Goal: Task Accomplishment & Management: Use online tool/utility

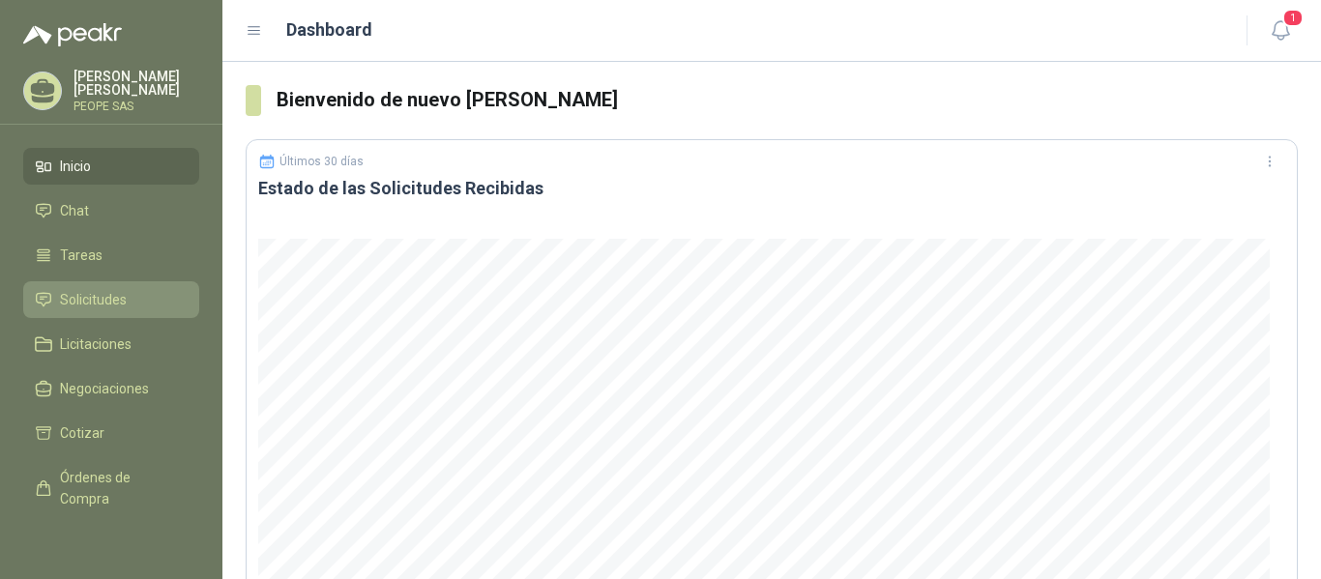
click at [106, 301] on span "Solicitudes" at bounding box center [93, 299] width 67 height 21
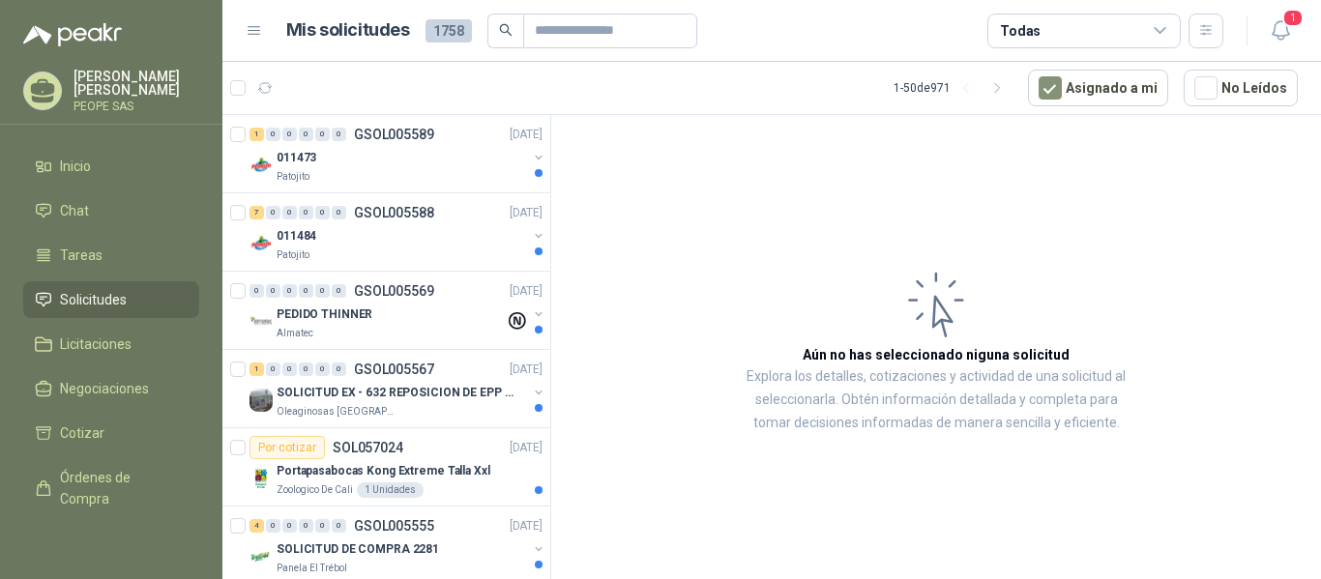
click at [1164, 33] on icon at bounding box center [1160, 30] width 17 height 17
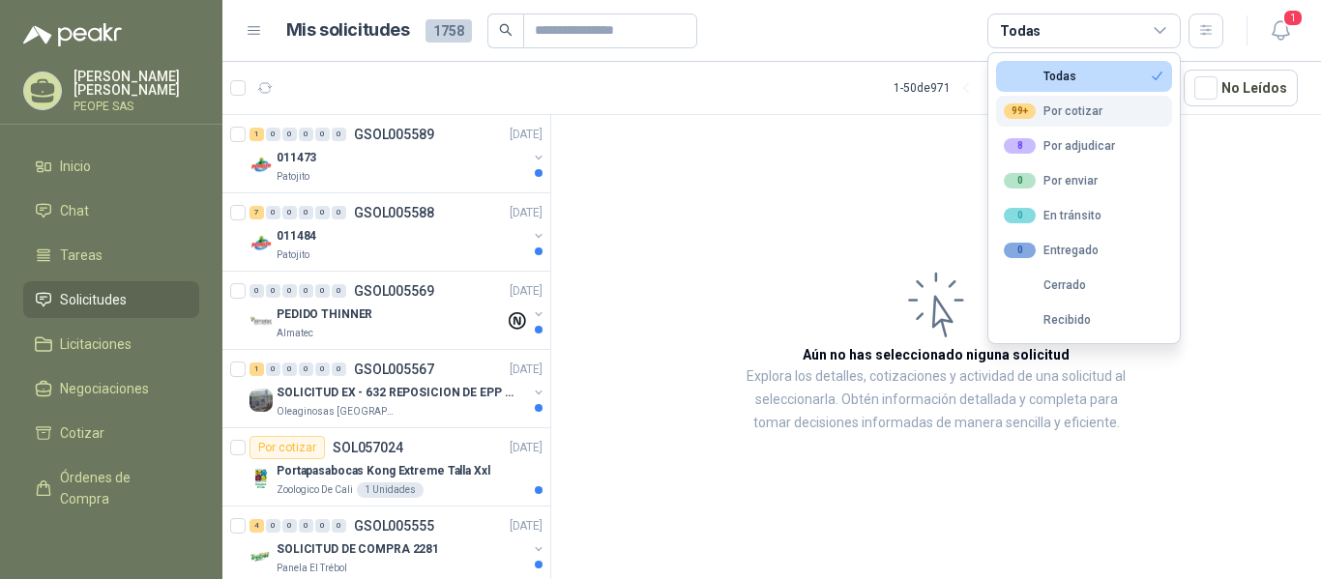
click at [1100, 105] on button "99+ Por cotizar" at bounding box center [1084, 111] width 176 height 31
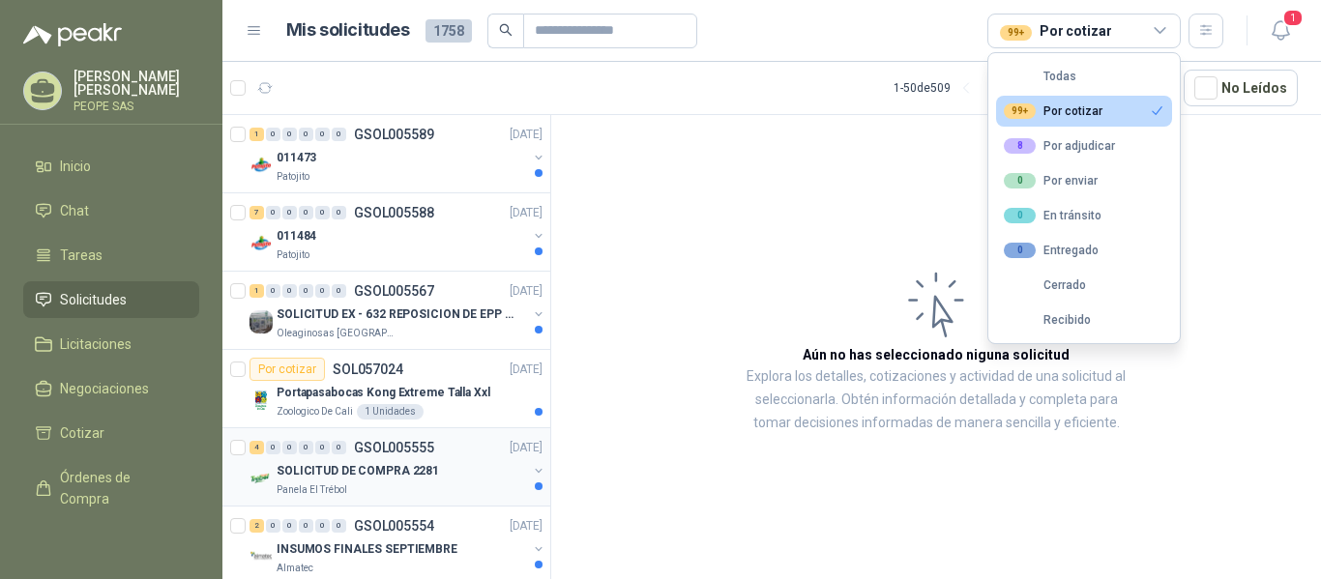
click at [401, 467] on p "SOLICITUD DE COMPRA 2281" at bounding box center [358, 471] width 162 height 18
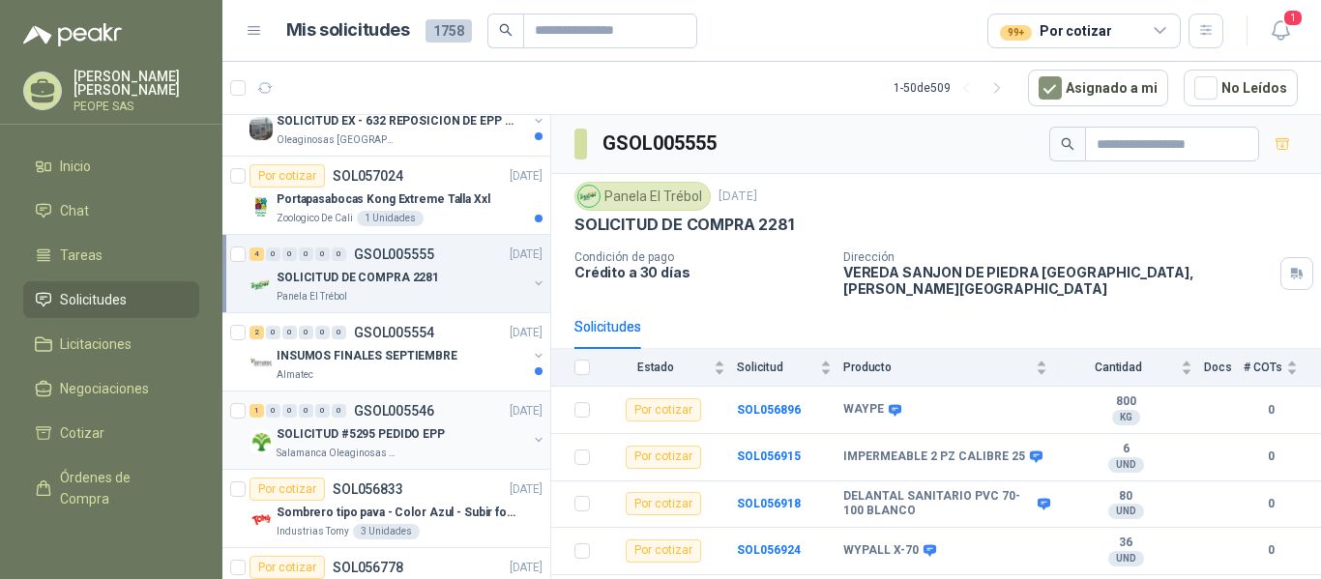
scroll to position [290, 0]
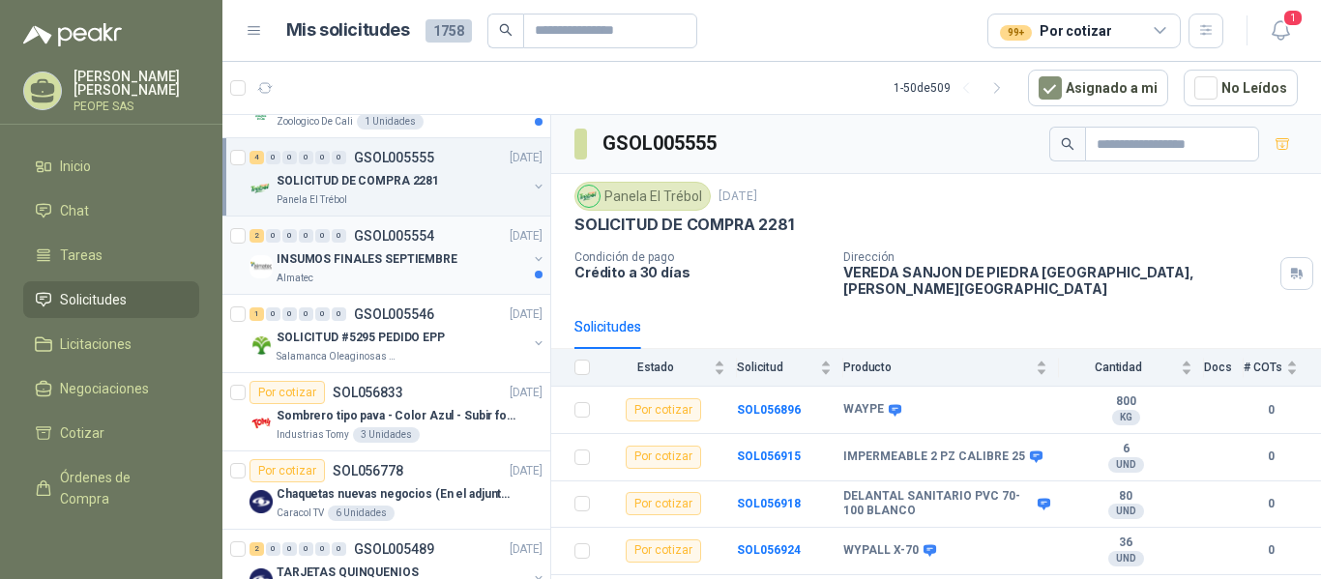
click at [414, 275] on div "Almatec" at bounding box center [402, 278] width 250 height 15
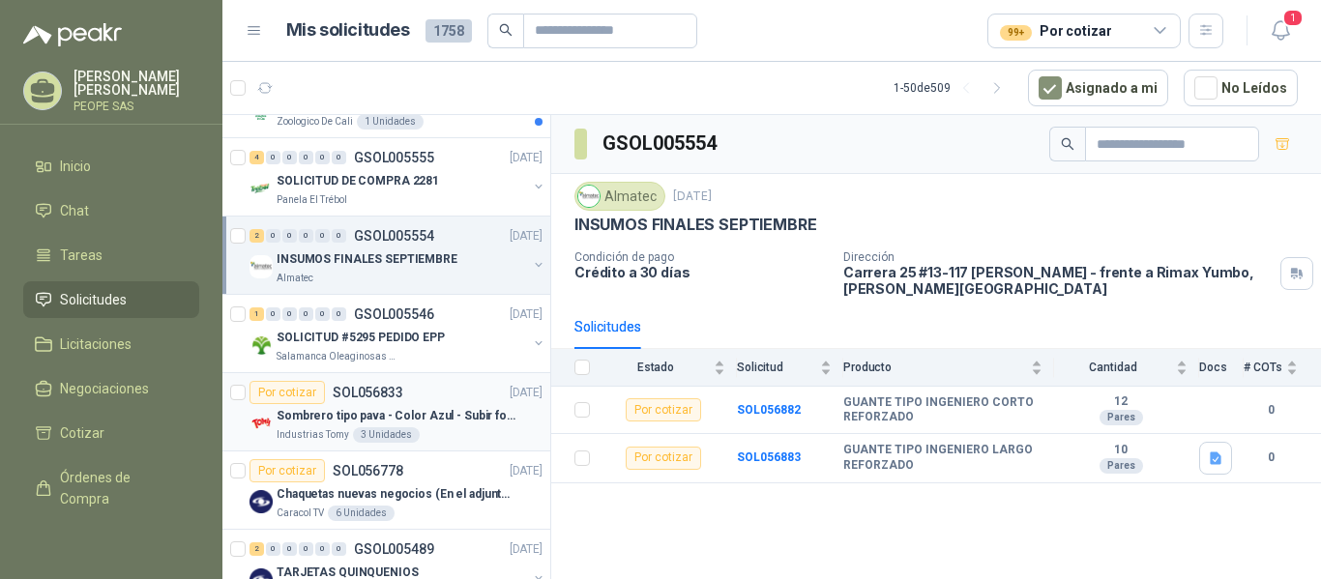
click at [453, 421] on p "Sombrero tipo pava - Color Azul - Subir foto" at bounding box center [397, 416] width 241 height 18
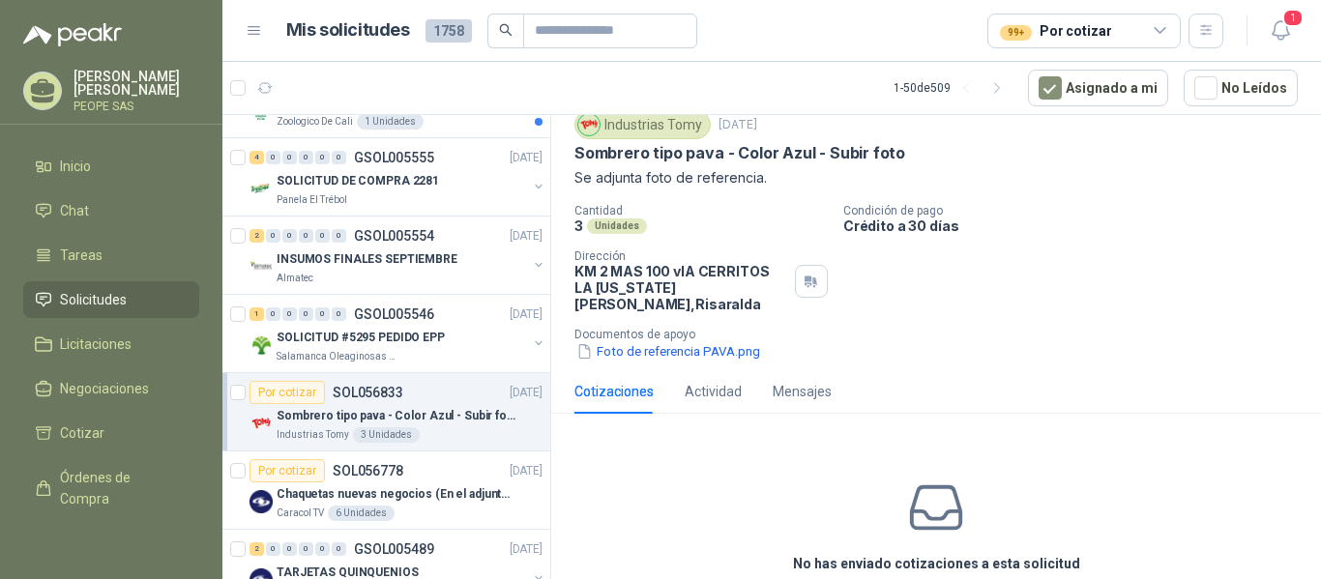
scroll to position [97, 0]
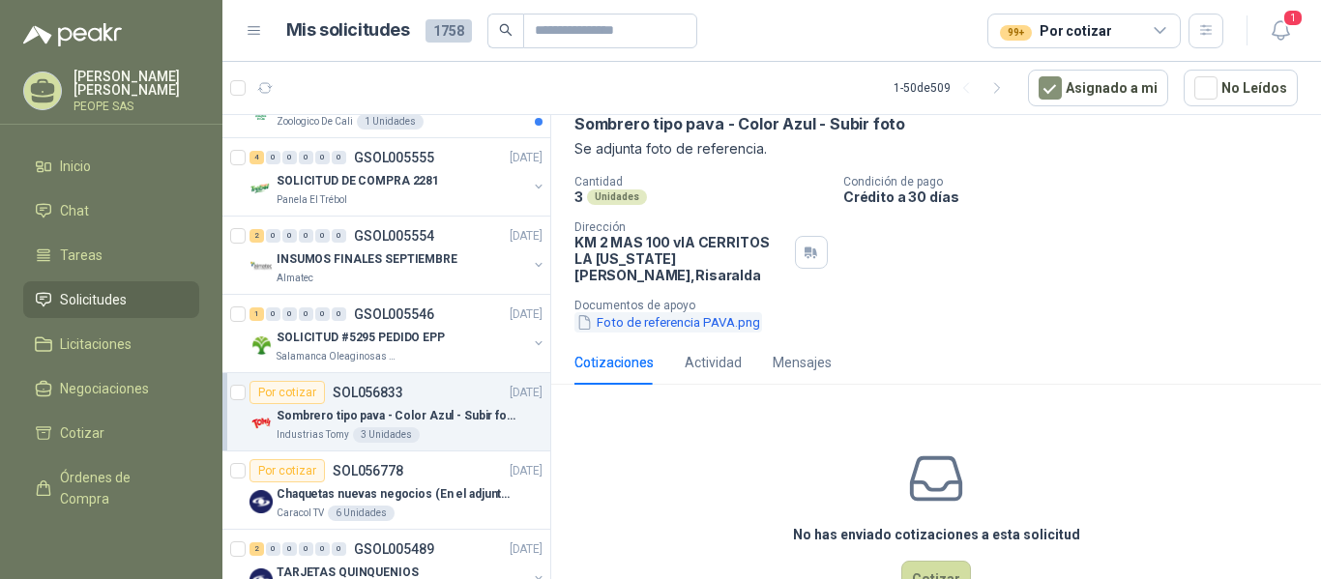
click at [708, 312] on button "Foto de referencia PAVA.png" at bounding box center [668, 322] width 188 height 20
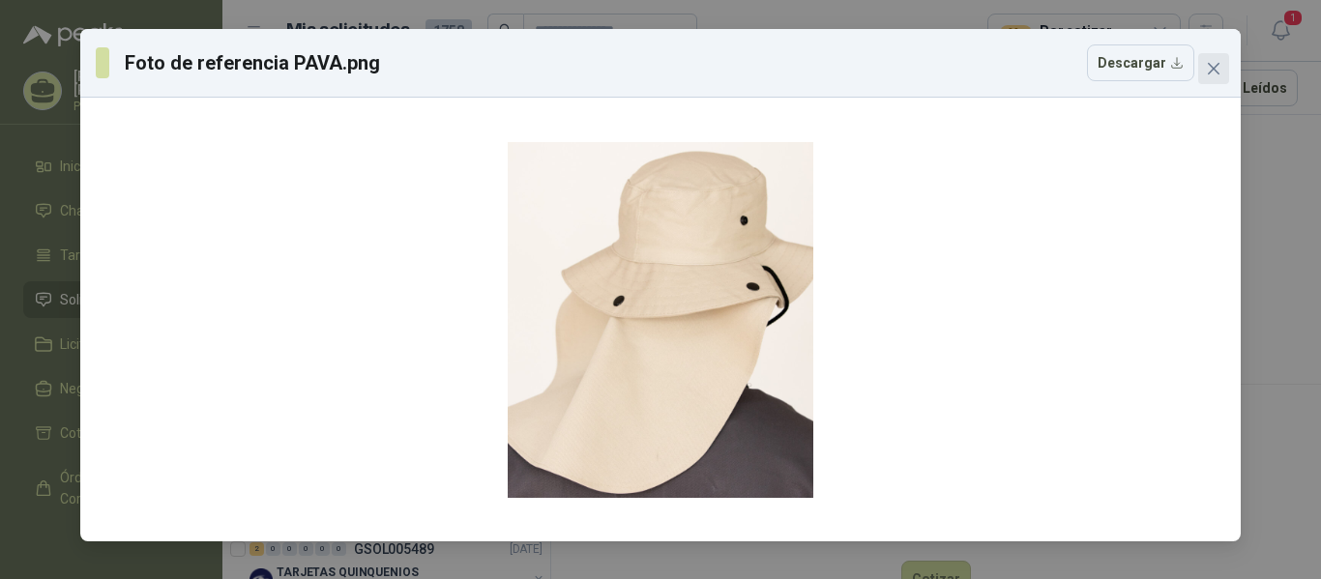
click at [1212, 74] on icon "close" at bounding box center [1213, 68] width 15 height 15
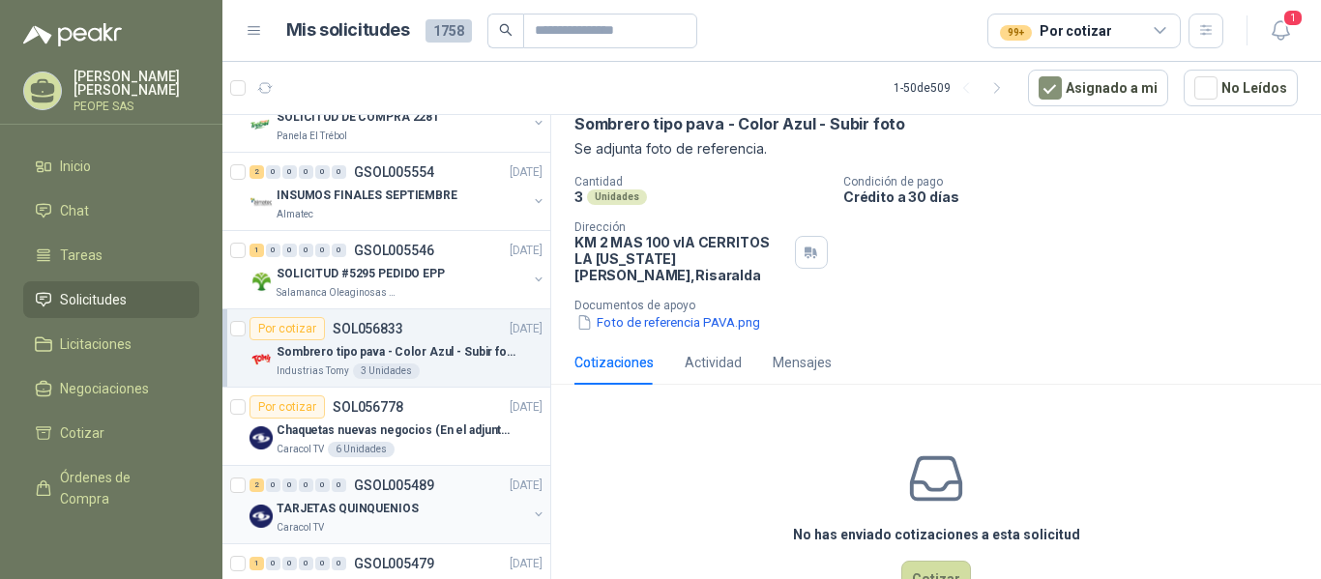
scroll to position [387, 0]
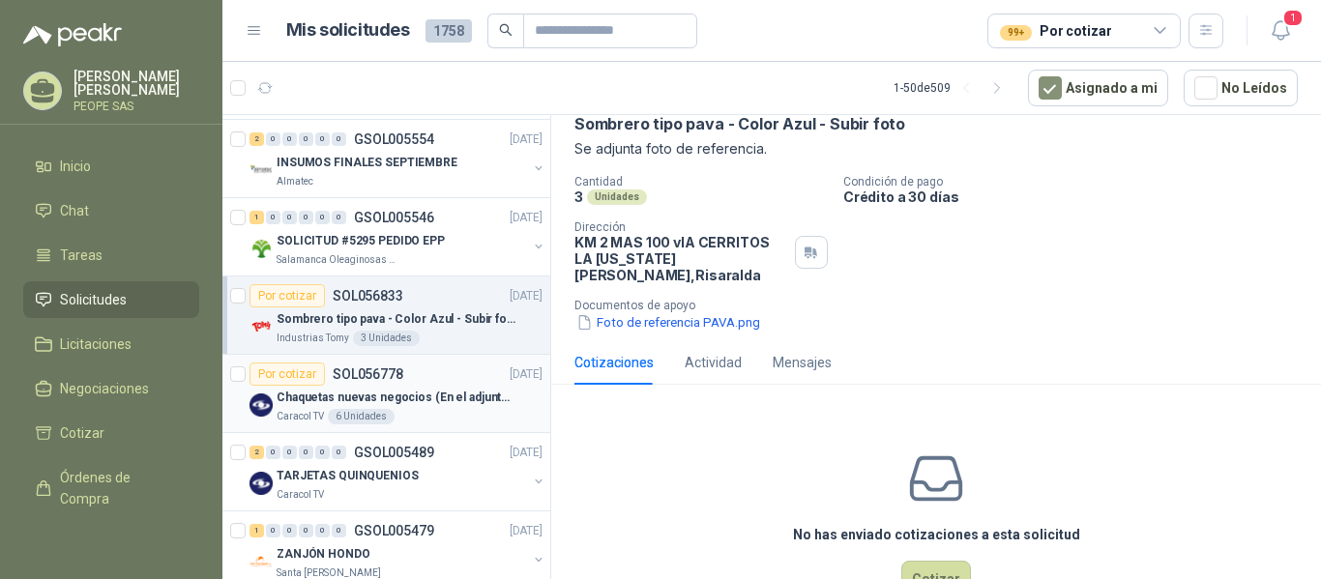
click at [444, 402] on p "Chaquetas nuevas negocios (En el adjunto mas informacion)" at bounding box center [397, 398] width 241 height 18
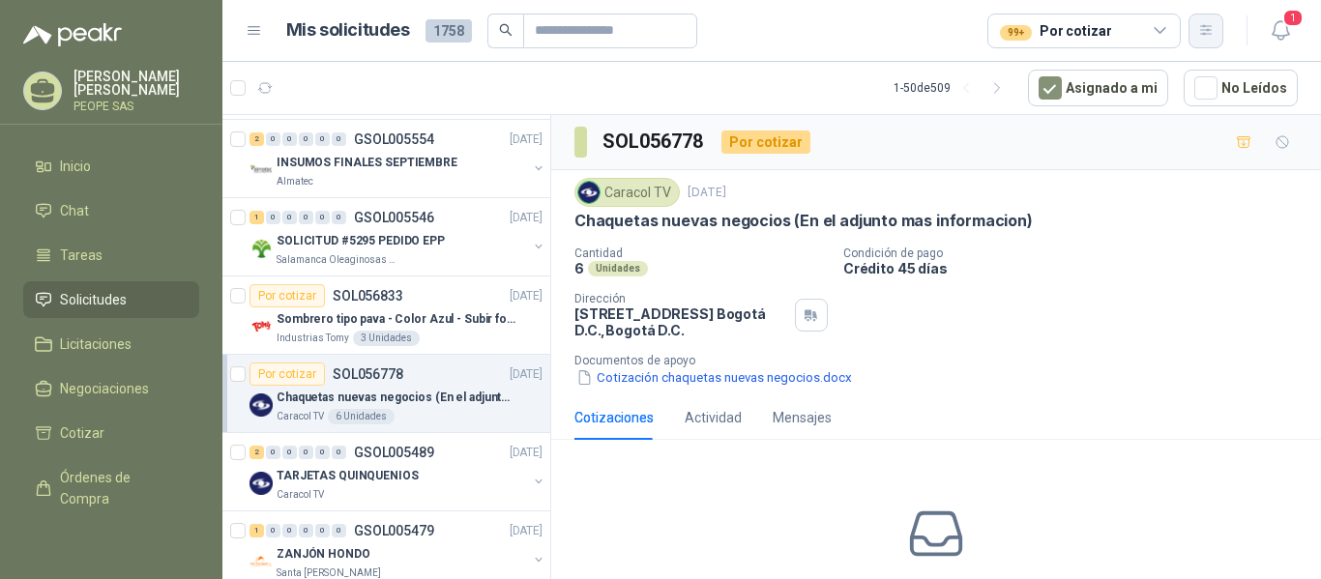
click at [1212, 35] on icon "button" at bounding box center [1206, 30] width 16 height 16
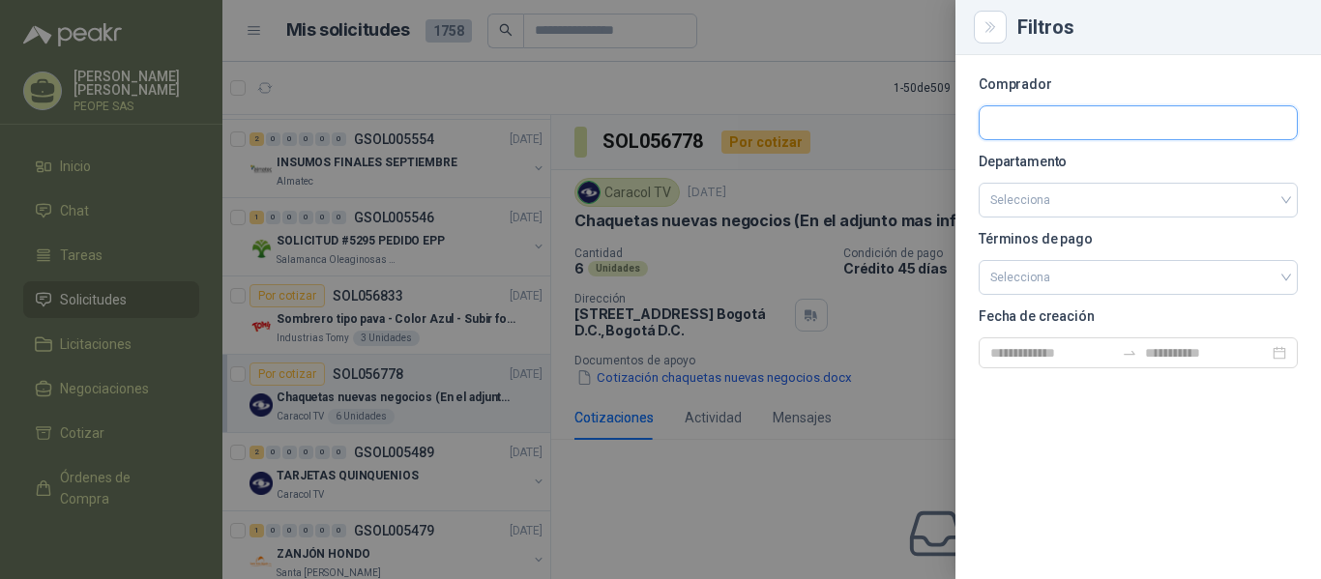
click at [1066, 120] on input "text" at bounding box center [1137, 122] width 317 height 33
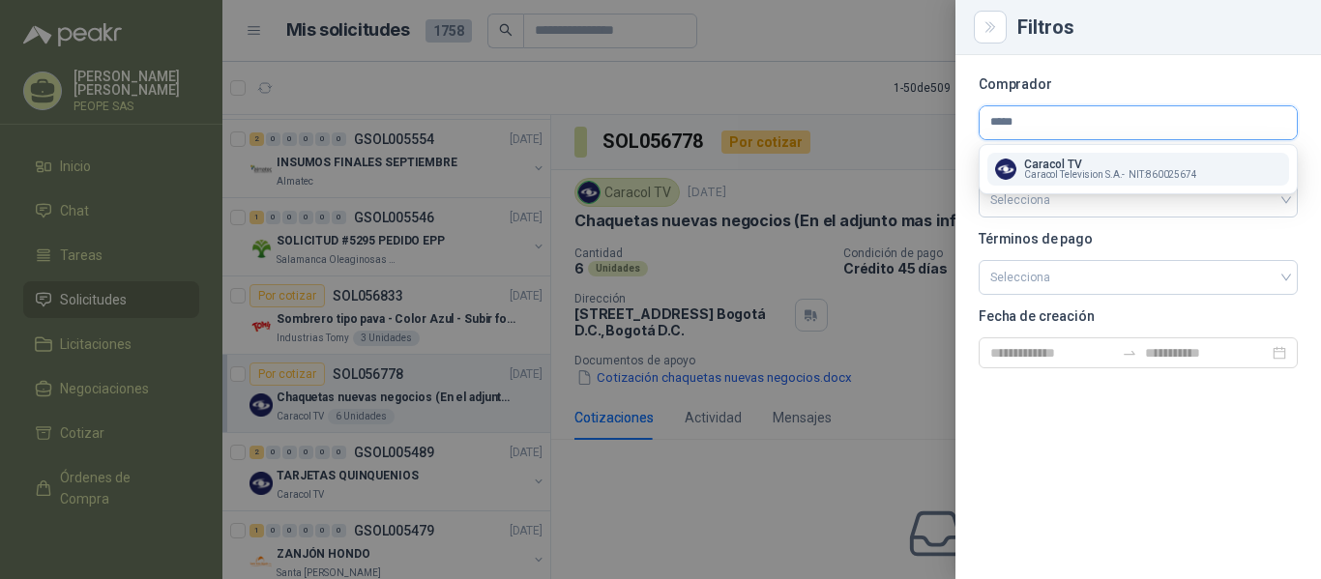
type input "*****"
click at [1082, 178] on span "Caracol Television S.A. -" at bounding box center [1074, 175] width 101 height 10
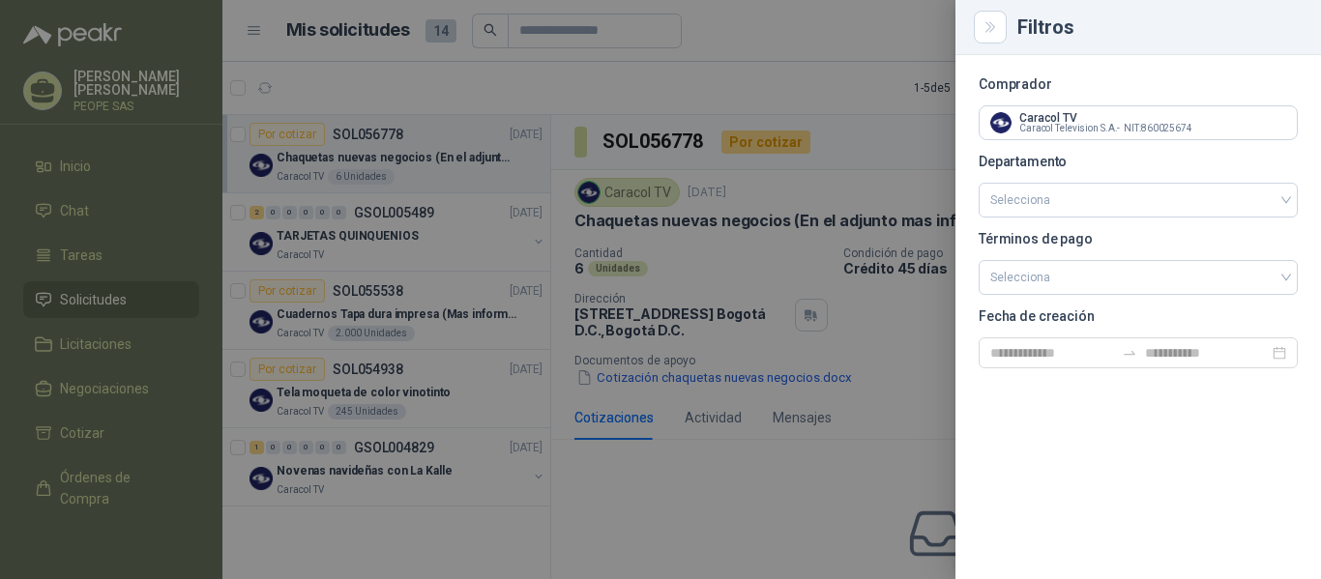
click at [1143, 448] on div "Comprador Caracol TV Caracol Television S.A. - NIT : 860025674 Departamento Sel…" at bounding box center [1137, 317] width 365 height 524
click at [994, 27] on icon "Close" at bounding box center [989, 27] width 9 height 10
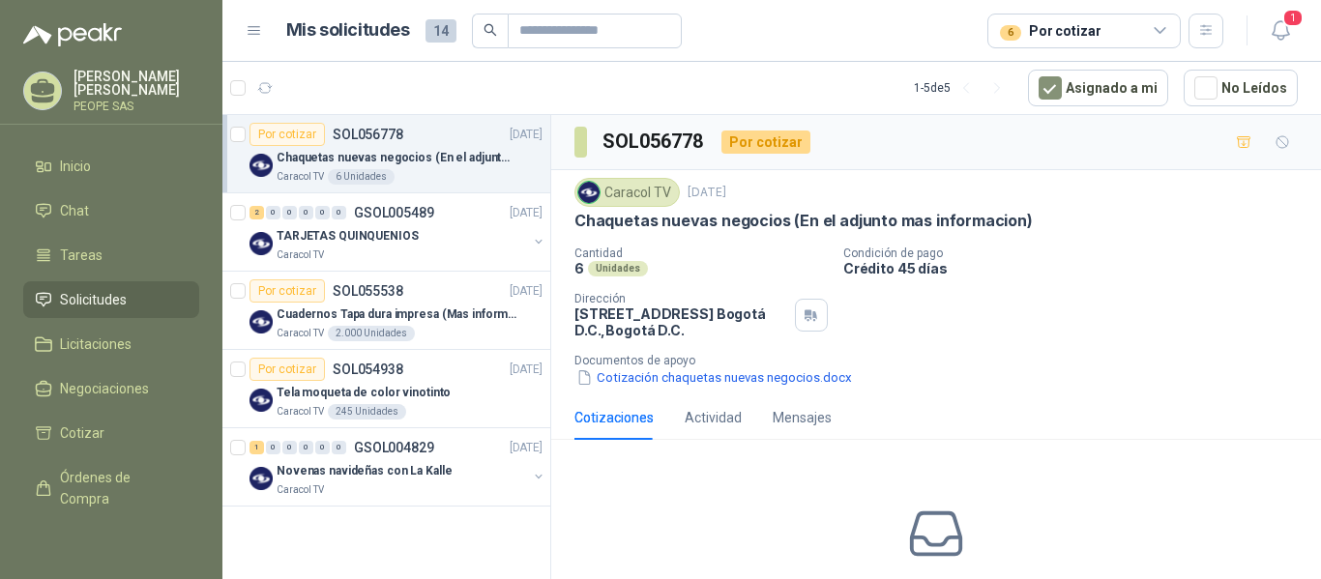
click at [419, 146] on div "Chaquetas nuevas negocios (En el adjunto mas informacion)" at bounding box center [410, 157] width 266 height 23
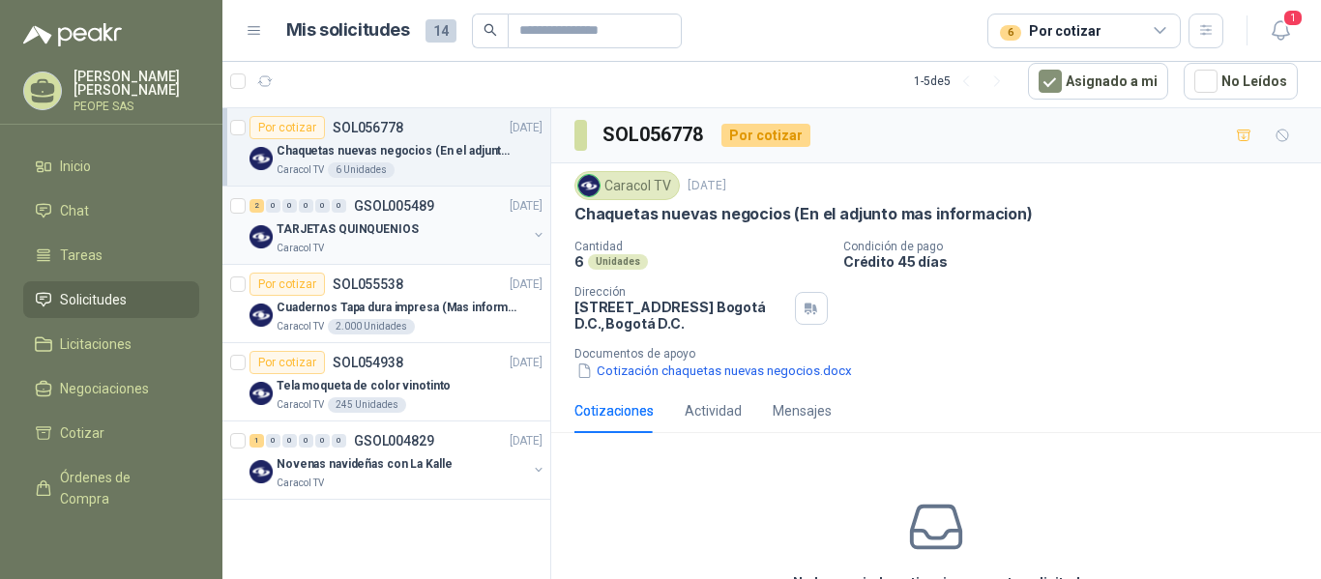
click at [425, 231] on div "TARJETAS QUINQUENIOS" at bounding box center [402, 229] width 250 height 23
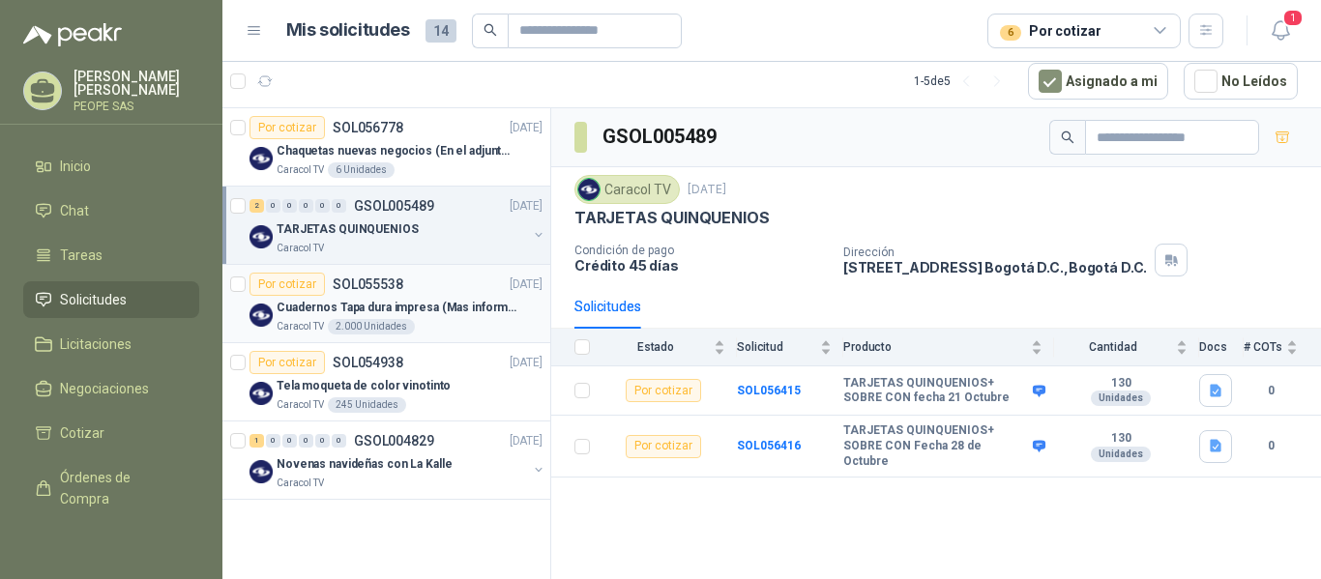
click at [435, 293] on div "Por cotizar SOL055538 [DATE]" at bounding box center [395, 284] width 293 height 23
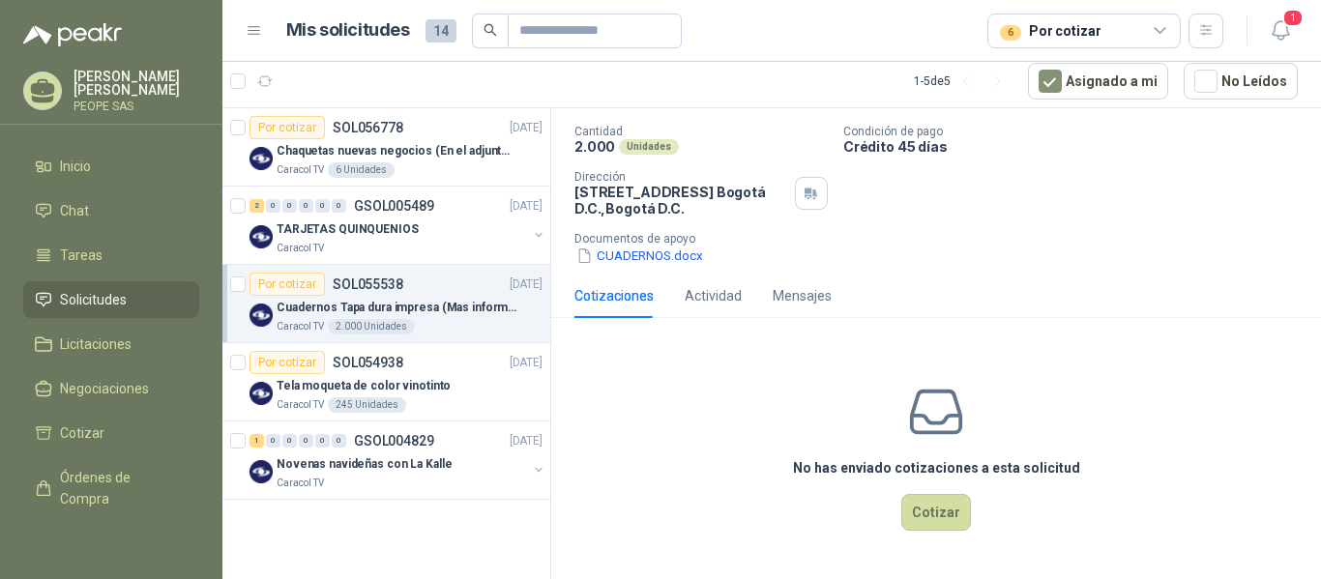
scroll to position [44, 0]
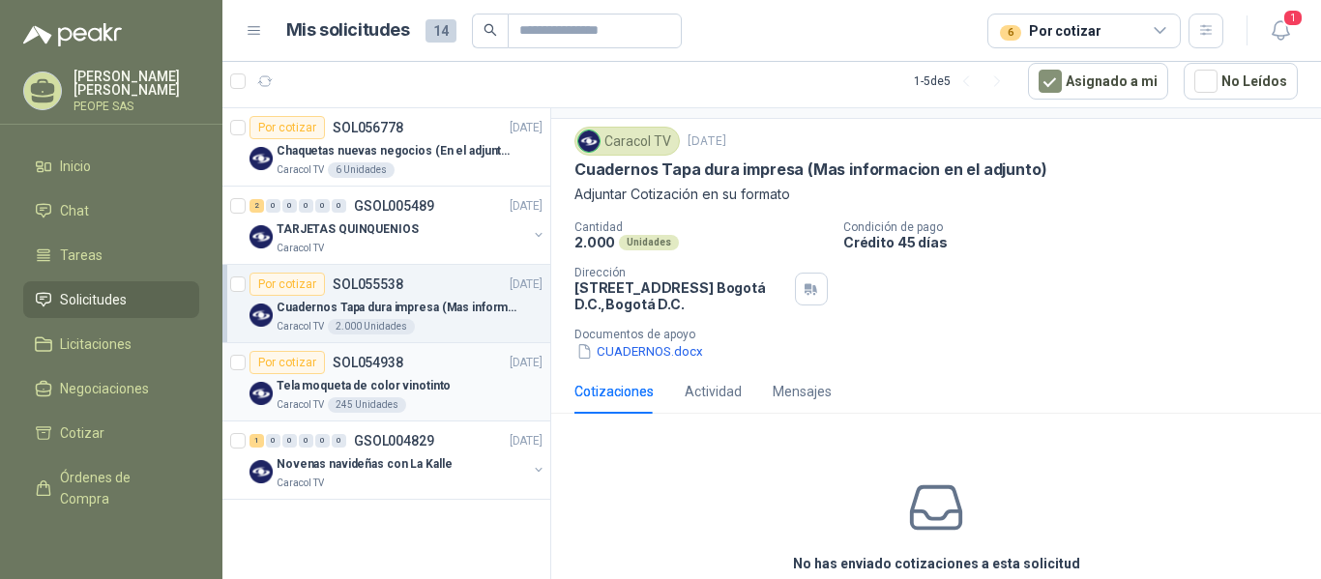
click at [437, 378] on p "Tela moqueta de color vinotinto" at bounding box center [364, 386] width 174 height 18
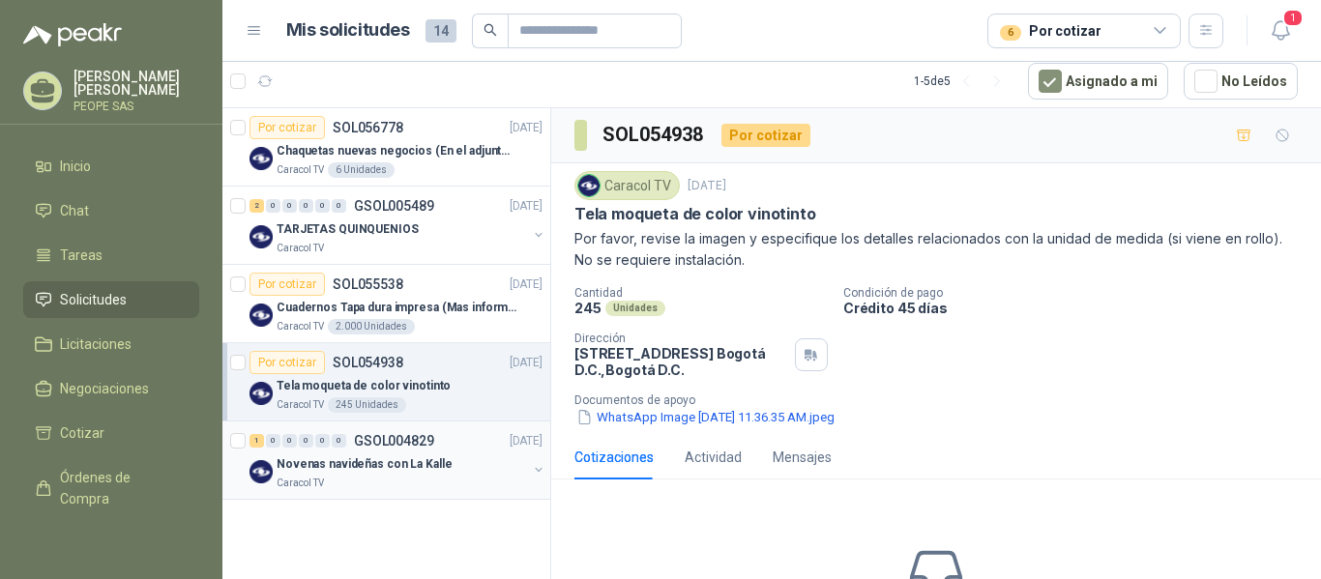
click at [430, 455] on p "Novenas navideñas con La Kalle" at bounding box center [364, 464] width 175 height 18
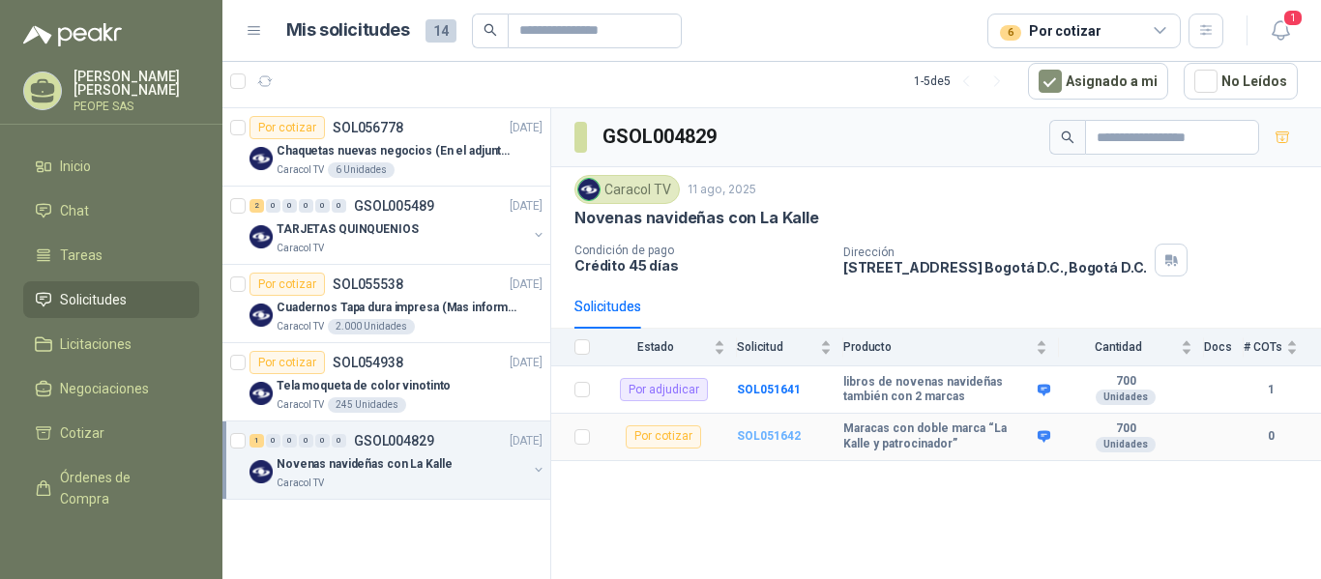
click at [762, 437] on b "SOL051642" at bounding box center [769, 436] width 64 height 14
